Goal: Task Accomplishment & Management: Use online tool/utility

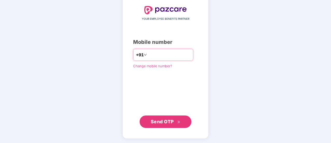
type input "**********"
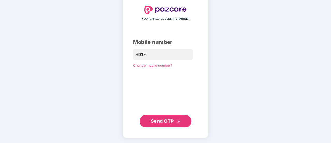
scroll to position [28, 0]
click at [159, 121] on span "Send OTP" at bounding box center [162, 120] width 23 height 5
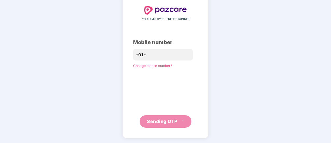
scroll to position [26, 0]
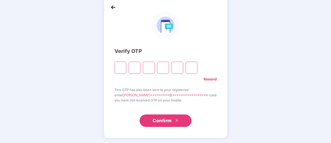
type input "*"
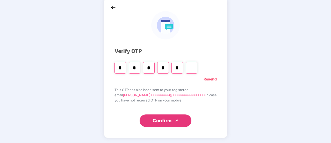
type input "*"
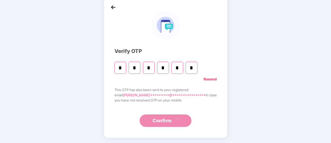
scroll to position [0, 0]
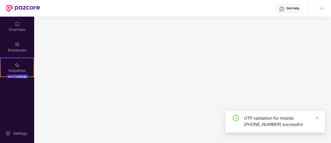
click at [161, 123] on main at bounding box center [182, 80] width 297 height 126
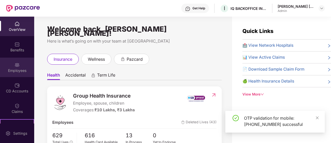
click at [22, 68] on div "Employees" at bounding box center [17, 70] width 34 height 5
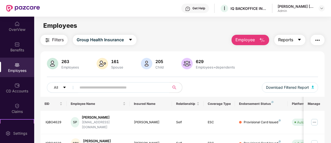
click at [294, 41] on button "Reports" at bounding box center [289, 40] width 31 height 10
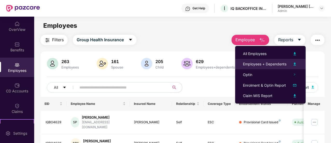
click at [257, 63] on div "Employees + Dependents" at bounding box center [265, 64] width 44 height 6
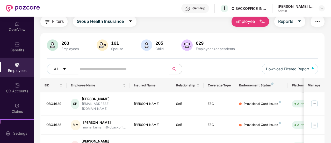
scroll to position [26, 0]
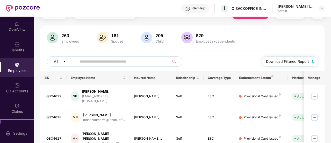
click at [301, 62] on span "Download Filtered Report" at bounding box center [287, 62] width 43 height 6
